Goal: Communication & Community: Participate in discussion

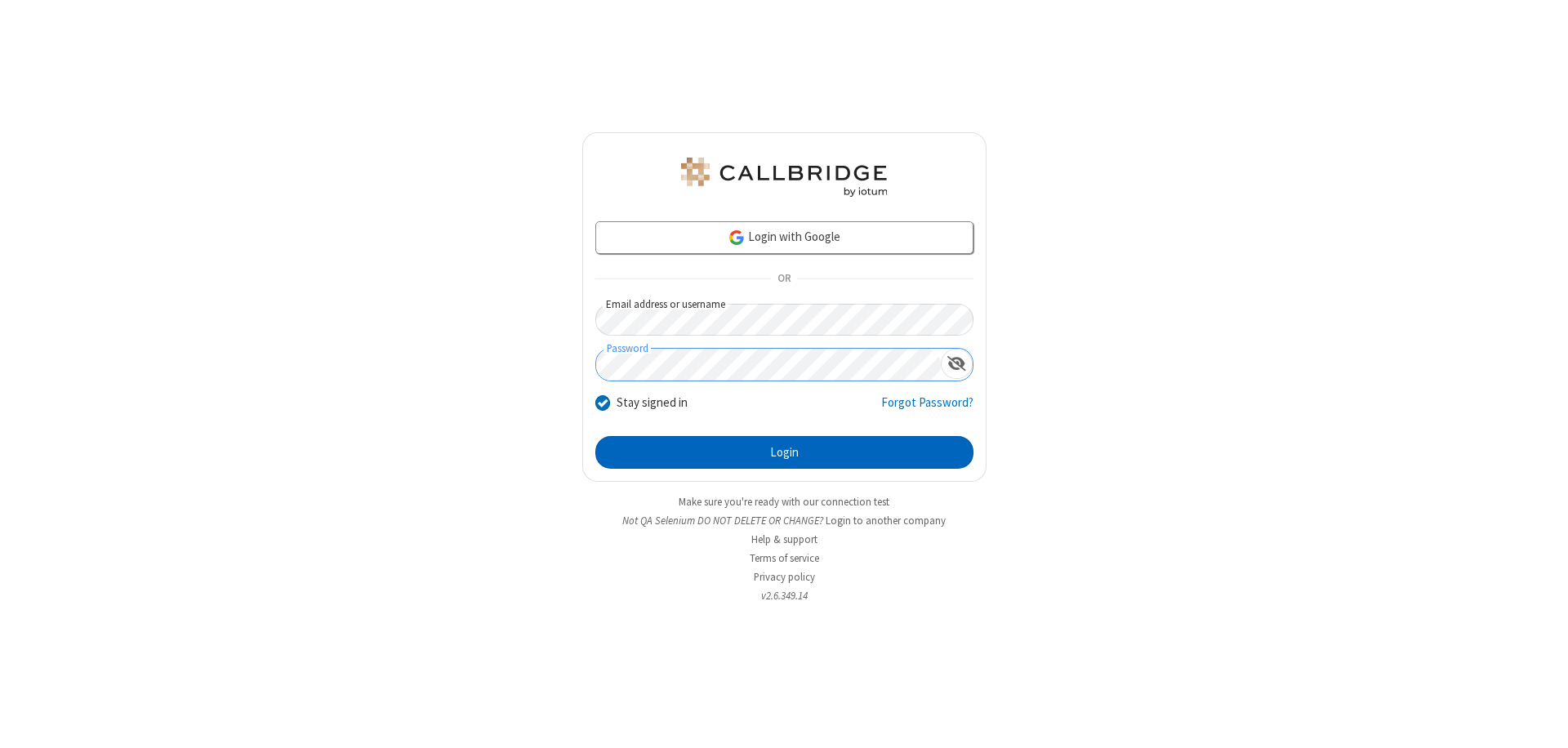
click at [784, 453] on button "Login" at bounding box center [784, 453] width 378 height 33
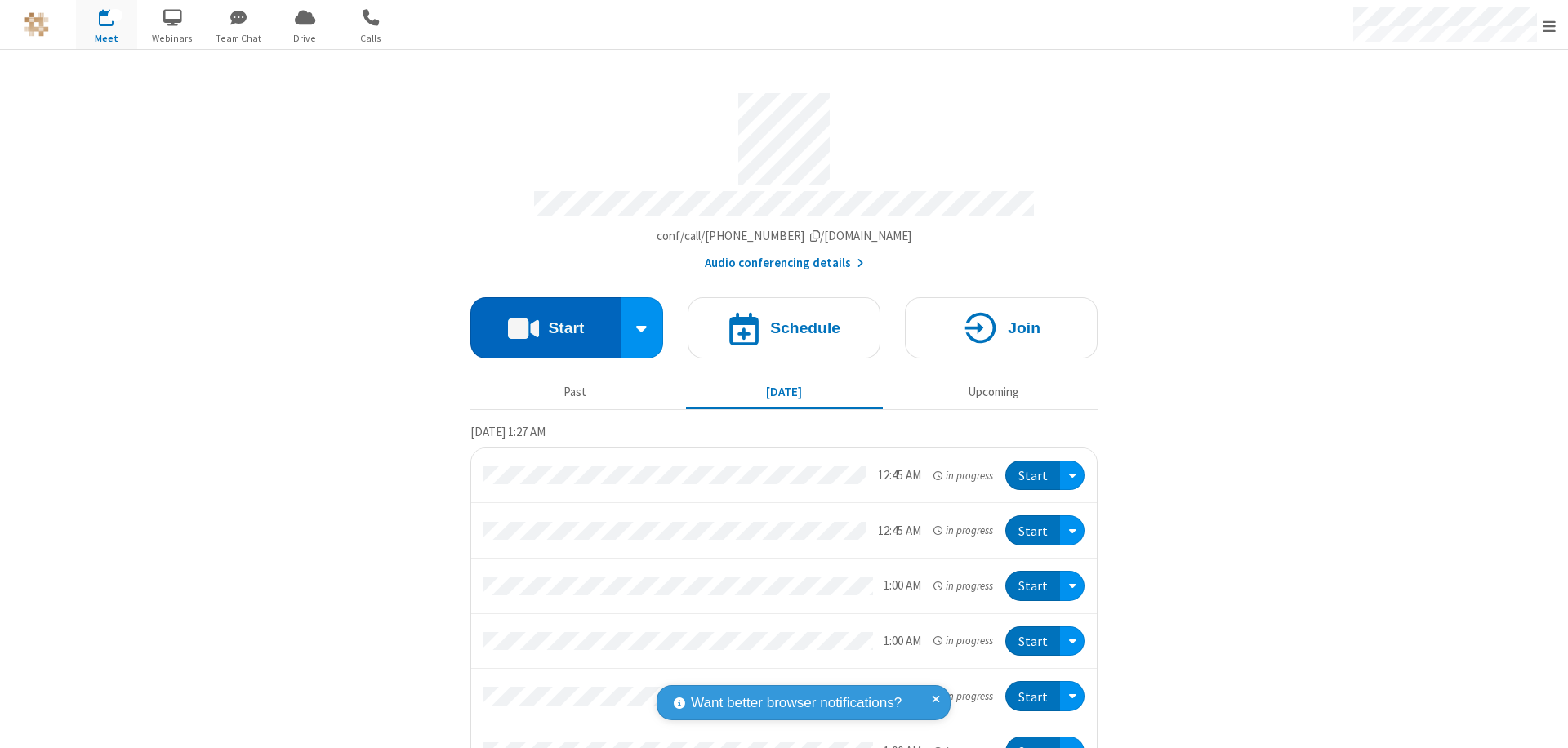
click at [539, 320] on button "Start" at bounding box center [545, 327] width 151 height 61
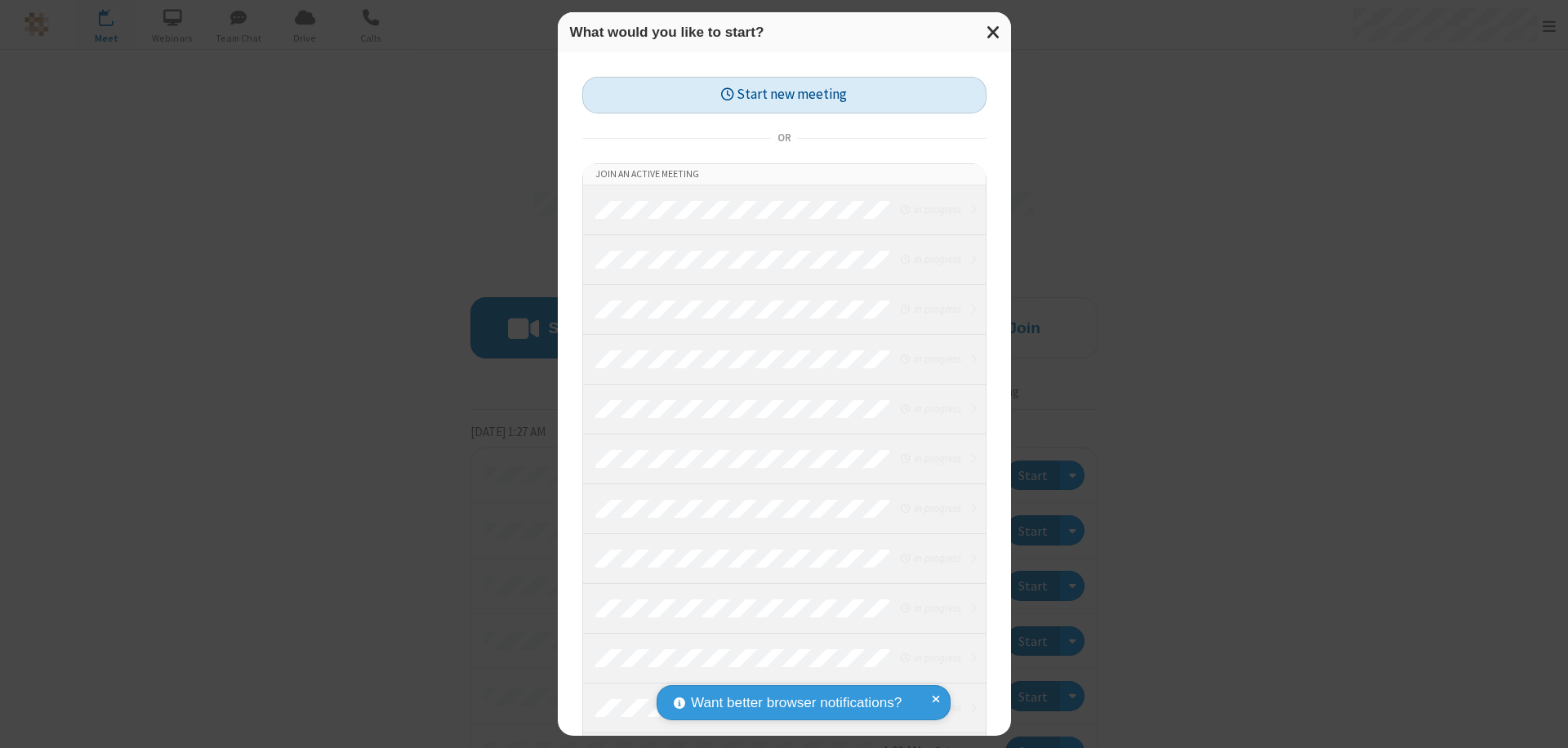
click at [784, 94] on button "Start new meeting" at bounding box center [784, 95] width 404 height 37
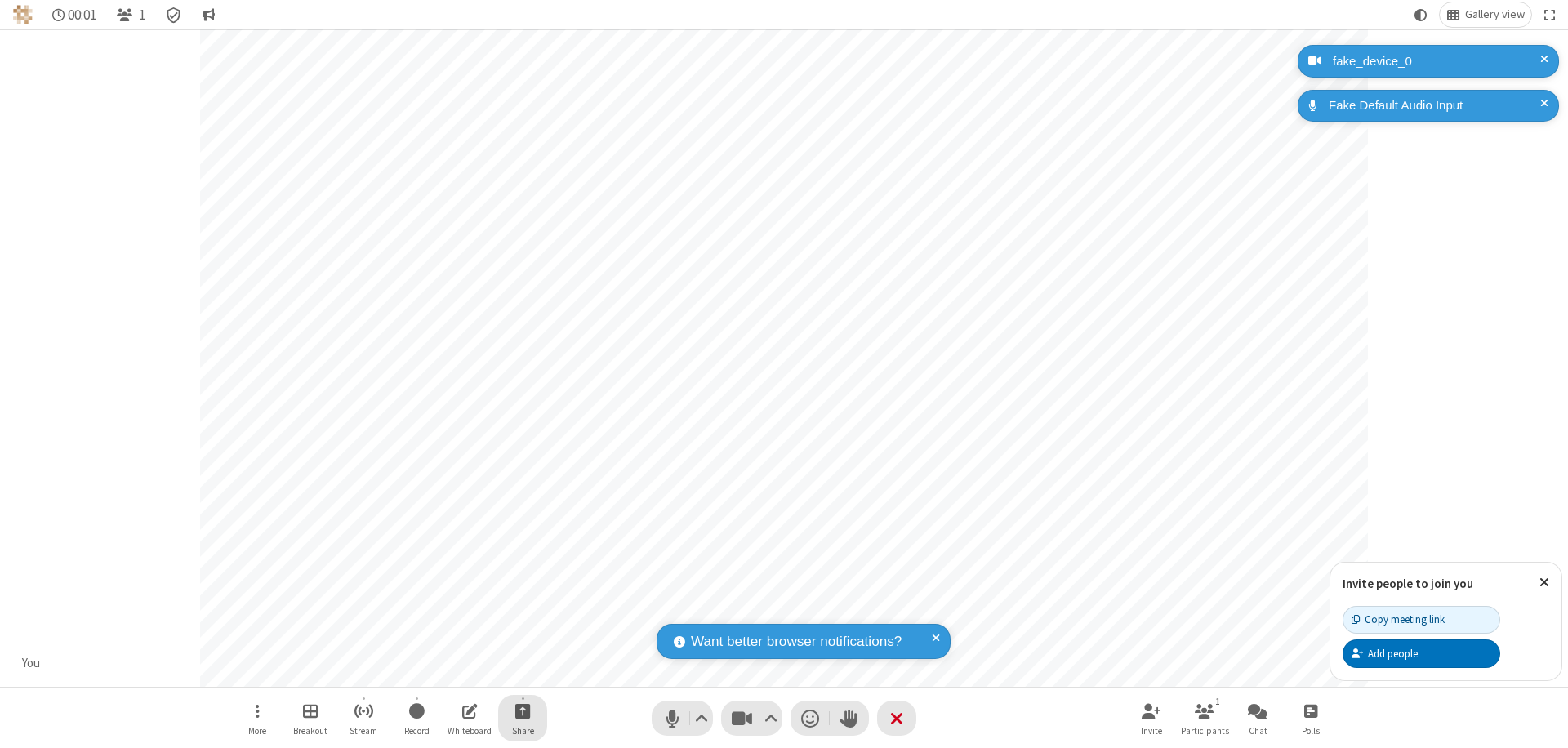
click at [523, 711] on span "Start sharing" at bounding box center [523, 711] width 16 height 20
click at [456, 672] on span "Share my screen" at bounding box center [456, 673] width 18 height 14
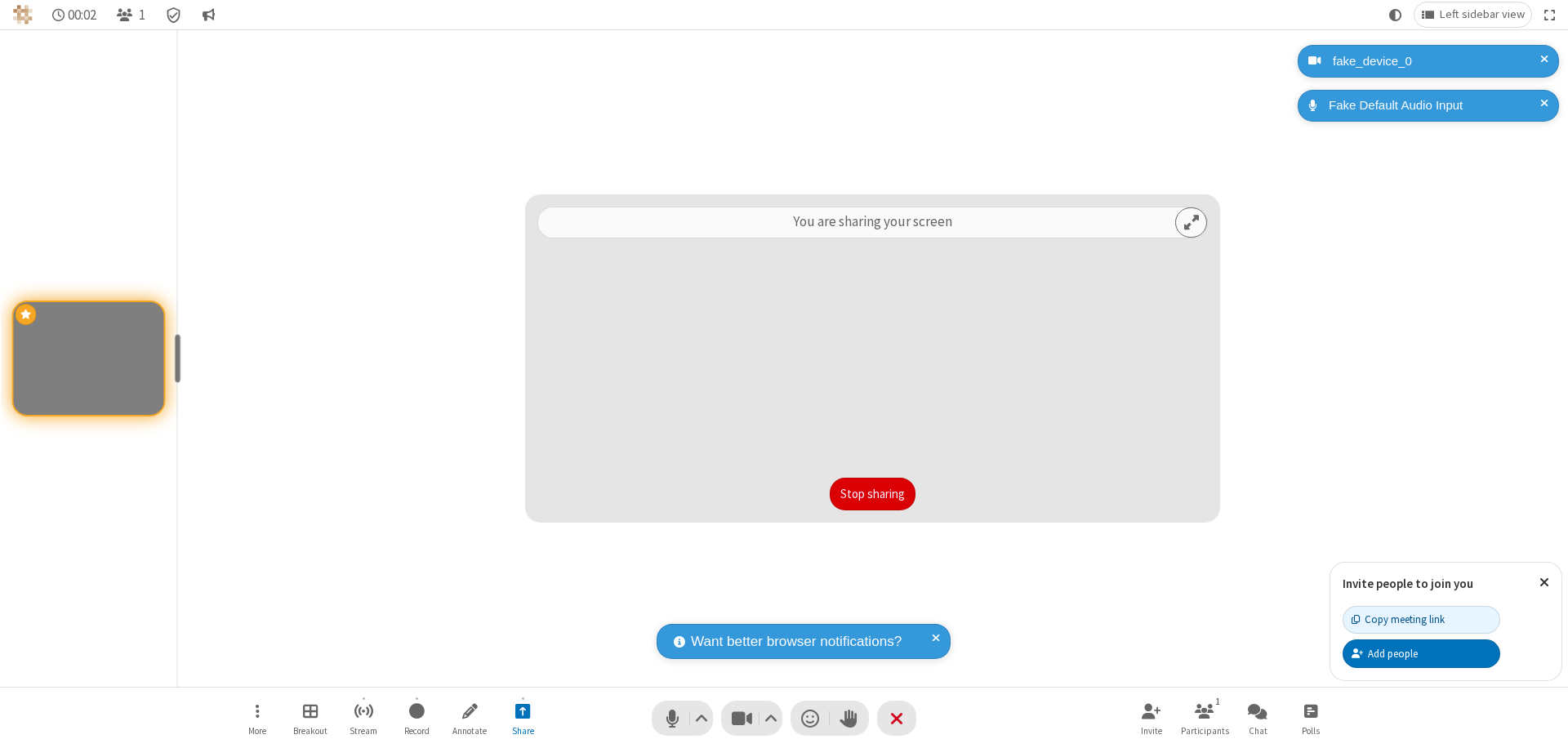
click at [872, 494] on button "Stop sharing" at bounding box center [872, 495] width 86 height 33
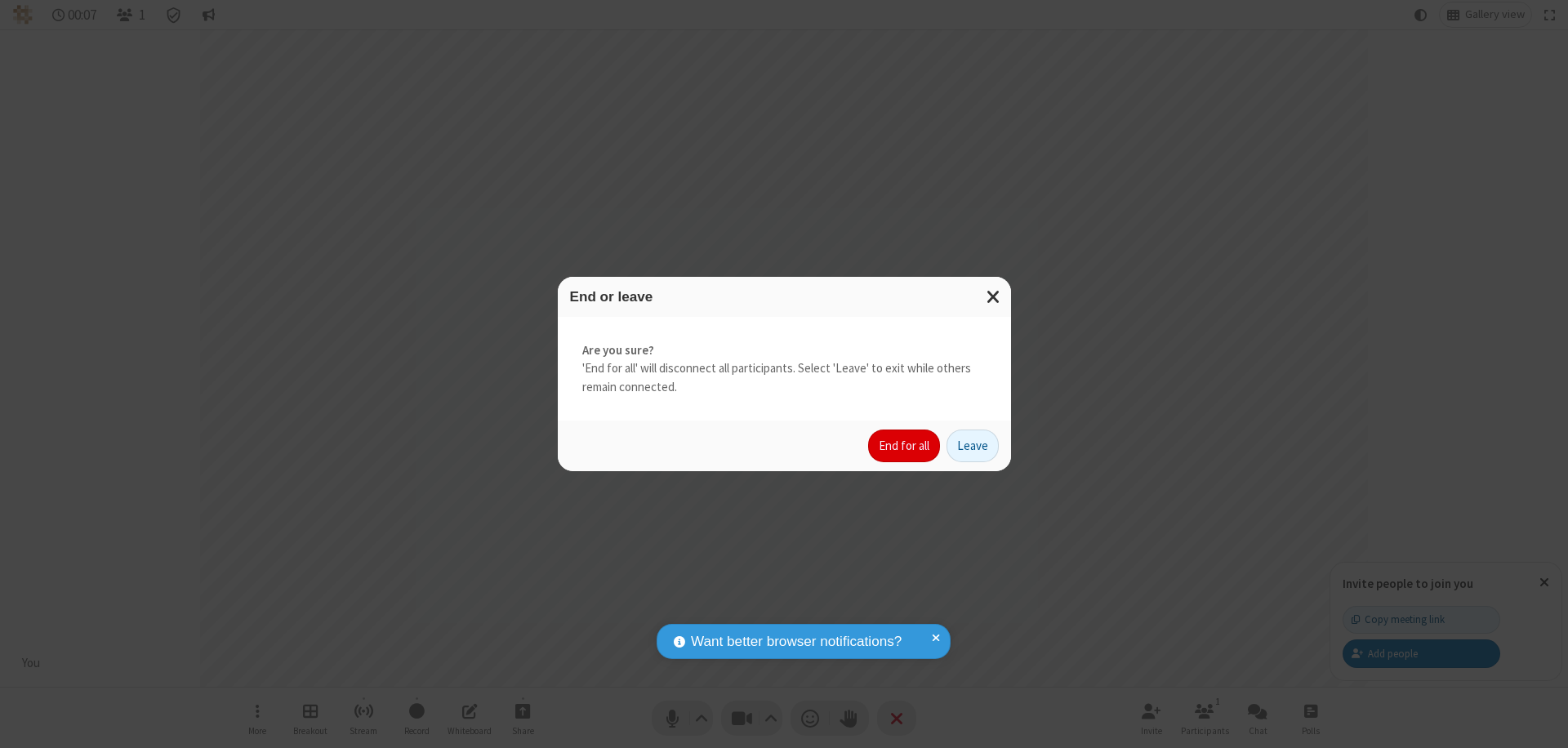
click at [904, 446] on button "End for all" at bounding box center [904, 446] width 72 height 33
